Goal: Navigation & Orientation: Find specific page/section

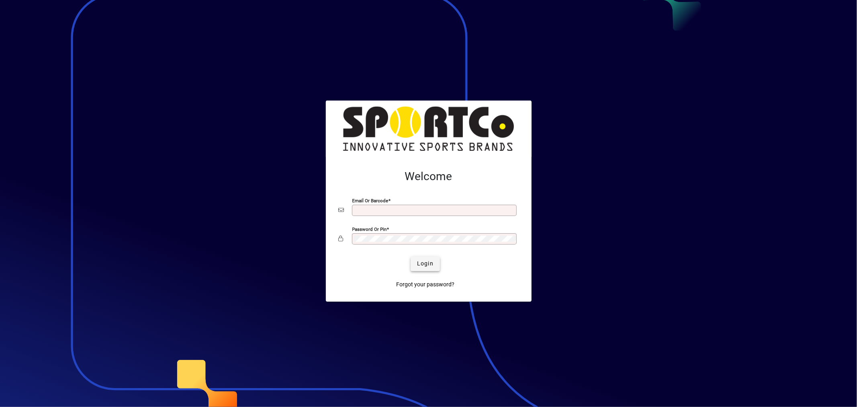
type input "**********"
click at [423, 262] on span "Login" at bounding box center [425, 263] width 16 height 8
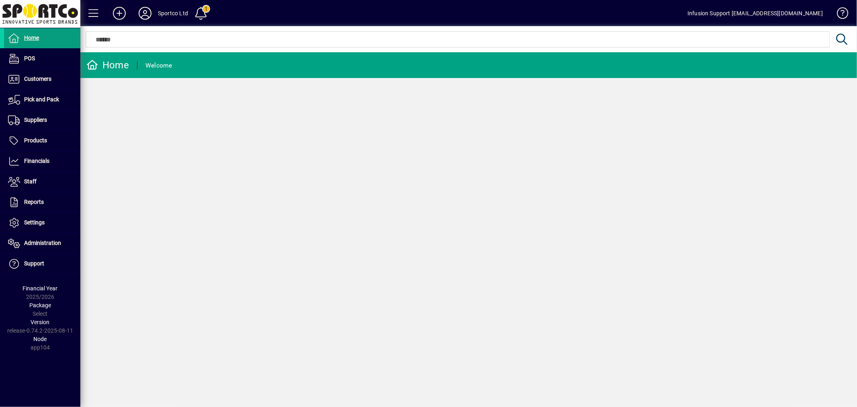
click at [146, 10] on icon at bounding box center [145, 13] width 16 height 13
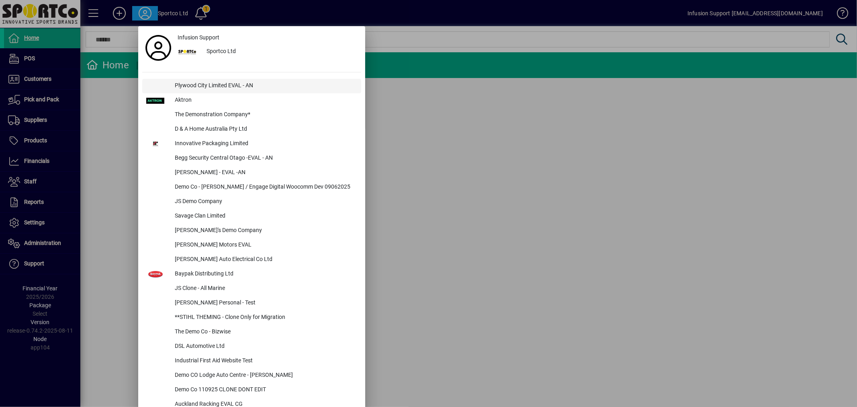
click at [205, 87] on div "Plywood City Limited EVAL - AN" at bounding box center [264, 86] width 193 height 14
